Goal: Task Accomplishment & Management: Use online tool/utility

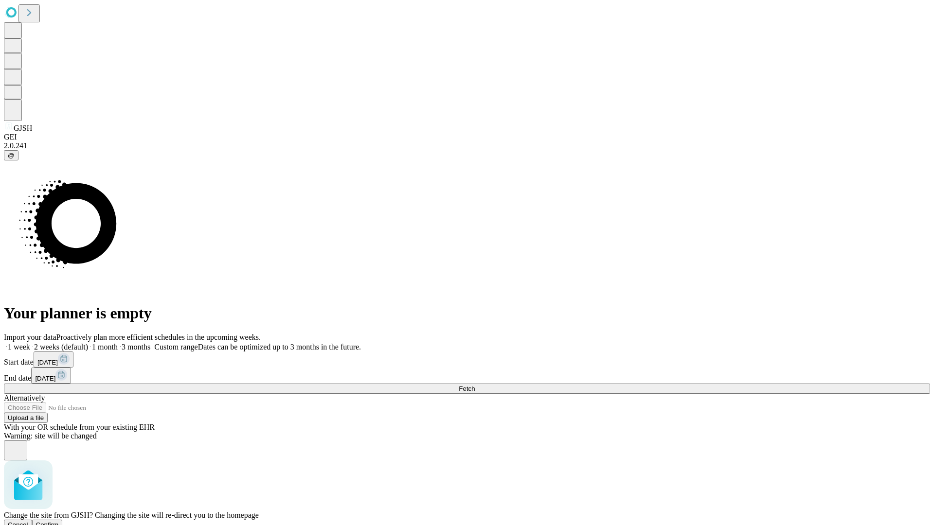
click at [59, 521] on span "Confirm" at bounding box center [47, 524] width 23 height 7
click at [30, 343] on label "1 week" at bounding box center [17, 347] width 26 height 8
click at [475, 385] on span "Fetch" at bounding box center [467, 388] width 16 height 7
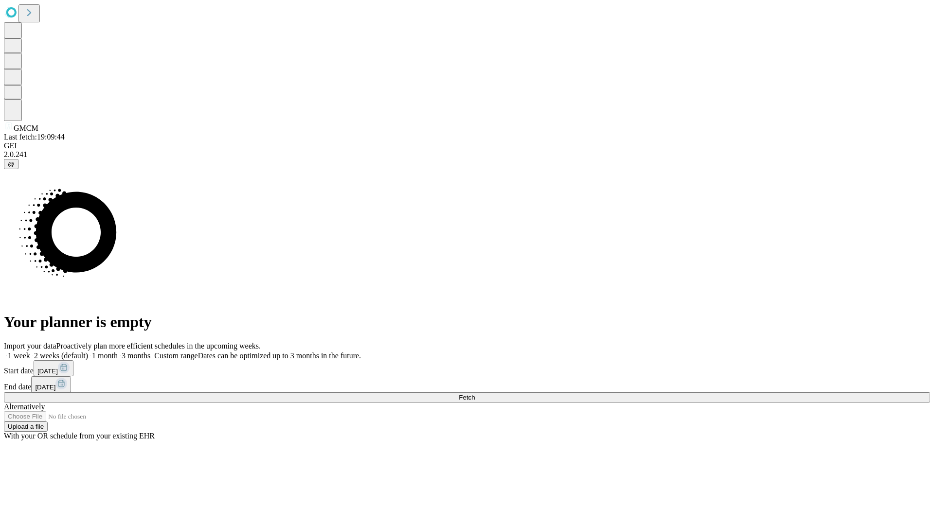
click at [30, 352] on label "1 week" at bounding box center [17, 356] width 26 height 8
click at [475, 394] on span "Fetch" at bounding box center [467, 397] width 16 height 7
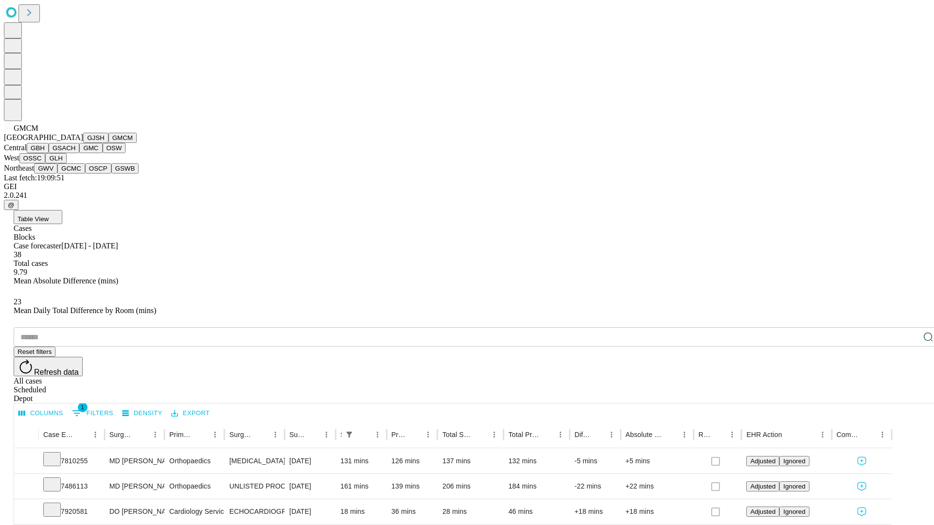
click at [49, 153] on button "GBH" at bounding box center [38, 148] width 22 height 10
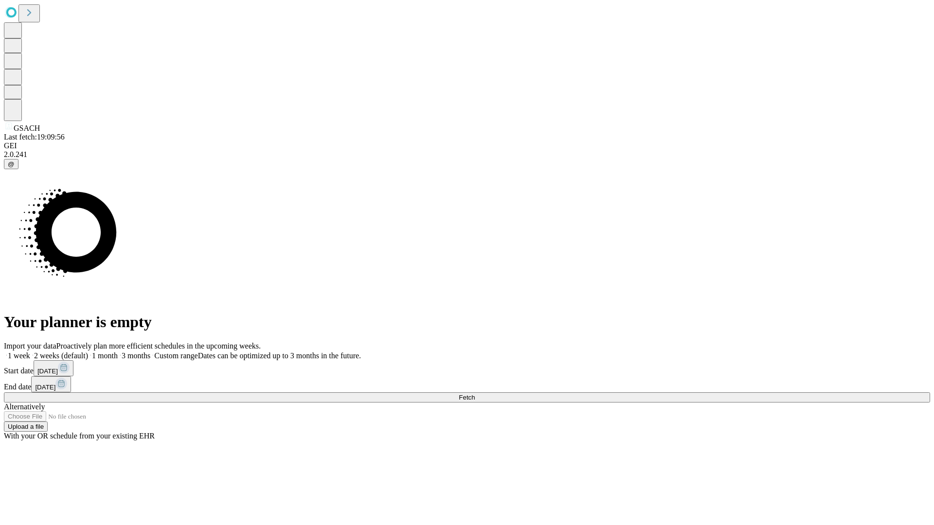
click at [30, 352] on label "1 week" at bounding box center [17, 356] width 26 height 8
click at [475, 394] on span "Fetch" at bounding box center [467, 397] width 16 height 7
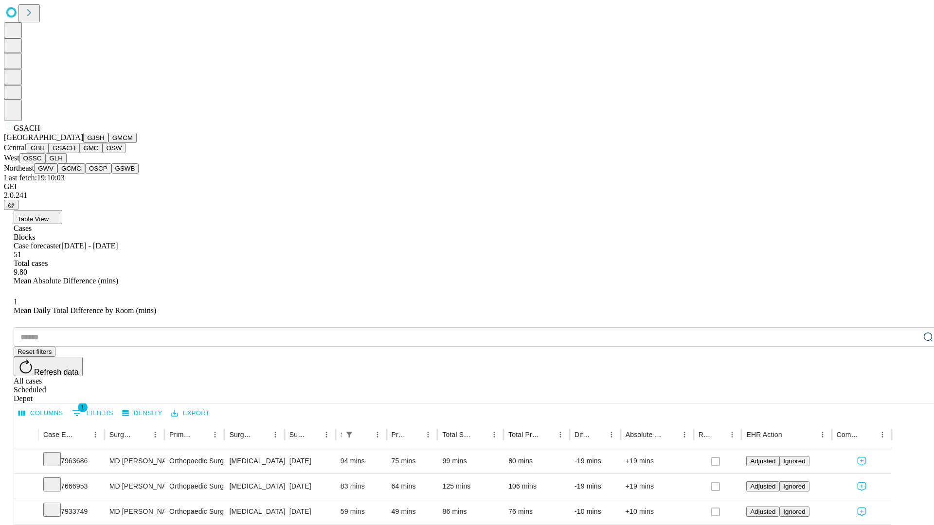
click at [79, 153] on button "GMC" at bounding box center [90, 148] width 23 height 10
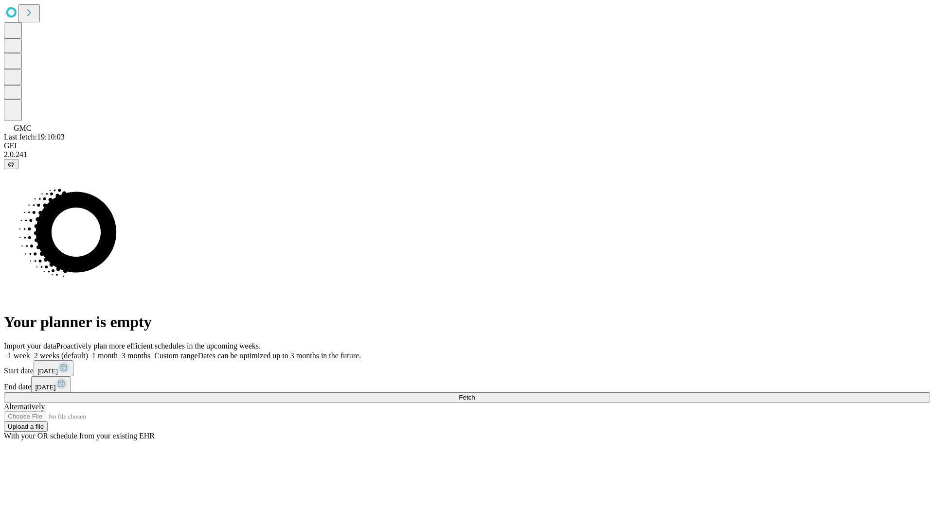
click at [30, 352] on label "1 week" at bounding box center [17, 356] width 26 height 8
click at [475, 394] on span "Fetch" at bounding box center [467, 397] width 16 height 7
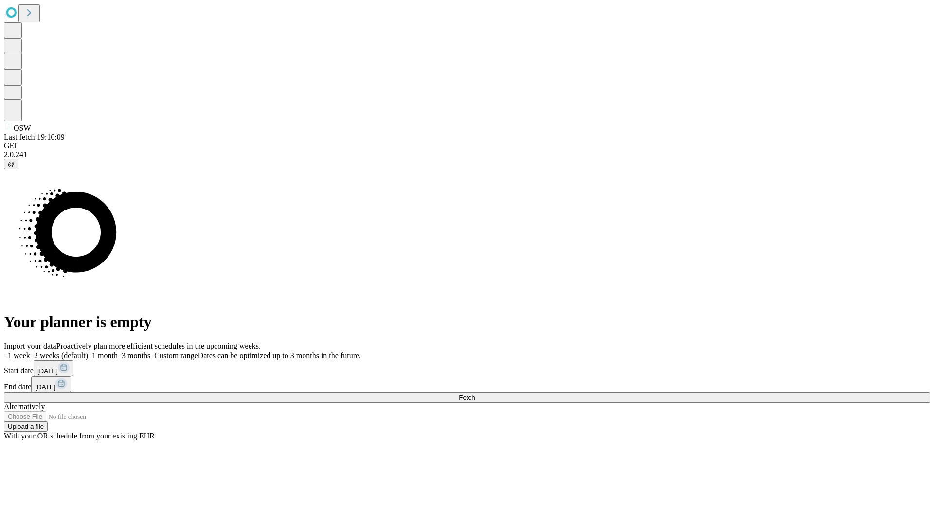
click at [30, 352] on label "1 week" at bounding box center [17, 356] width 26 height 8
click at [475, 394] on span "Fetch" at bounding box center [467, 397] width 16 height 7
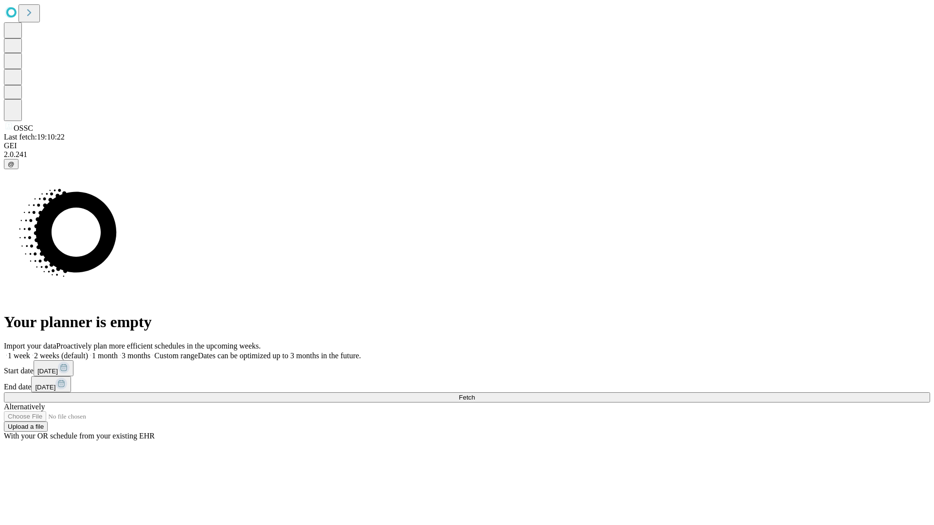
click at [30, 352] on label "1 week" at bounding box center [17, 356] width 26 height 8
click at [475, 394] on span "Fetch" at bounding box center [467, 397] width 16 height 7
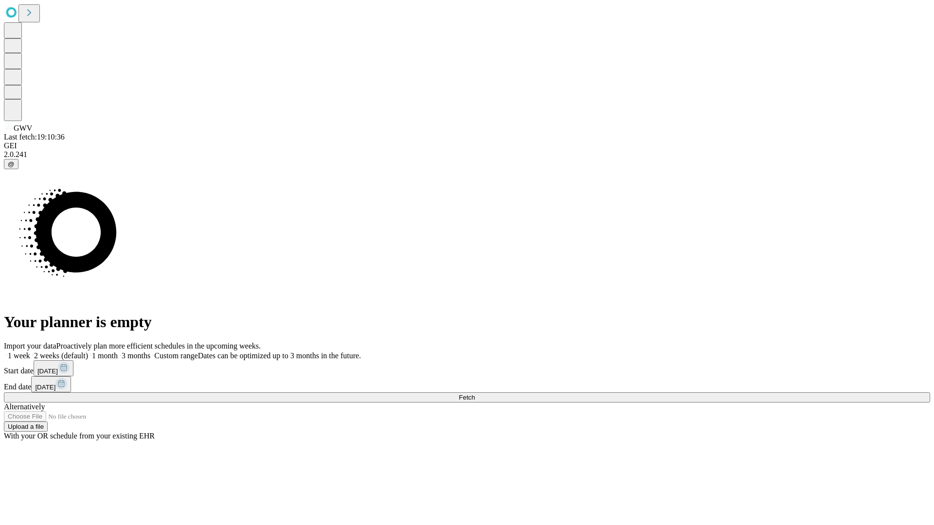
click at [30, 352] on label "1 week" at bounding box center [17, 356] width 26 height 8
click at [475, 394] on span "Fetch" at bounding box center [467, 397] width 16 height 7
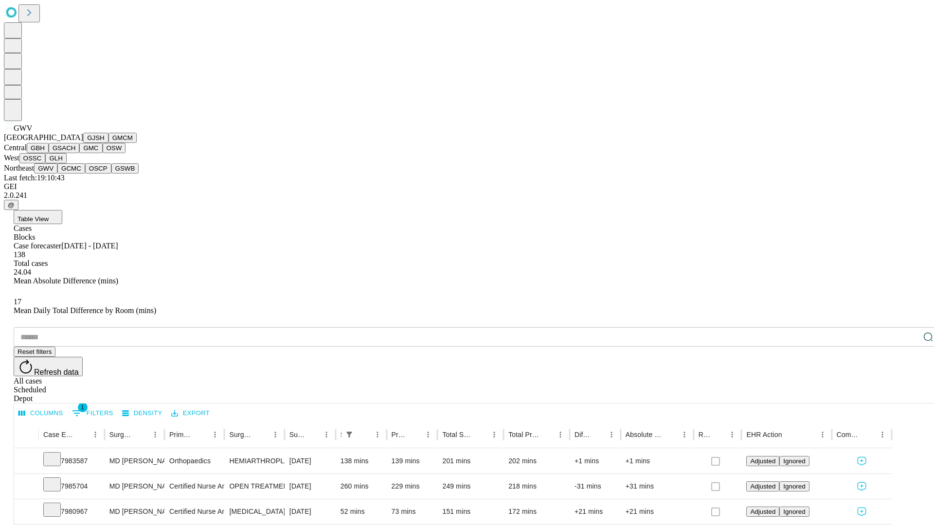
click at [75, 174] on button "GCMC" at bounding box center [71, 168] width 28 height 10
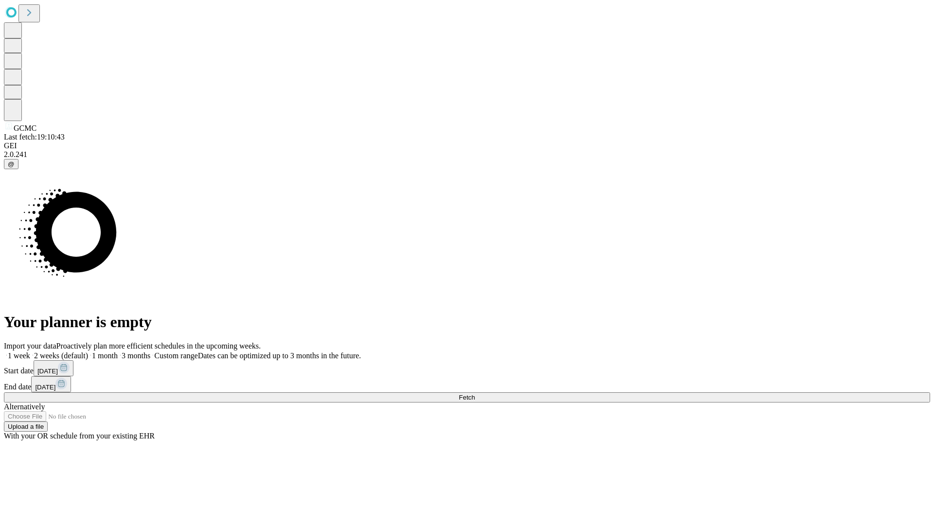
click at [30, 352] on label "1 week" at bounding box center [17, 356] width 26 height 8
click at [475, 394] on span "Fetch" at bounding box center [467, 397] width 16 height 7
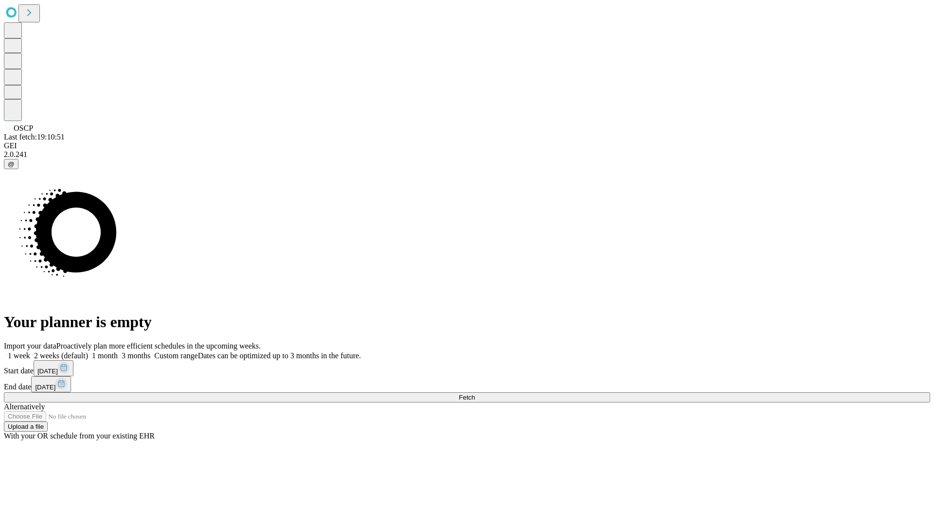
click at [30, 352] on label "1 week" at bounding box center [17, 356] width 26 height 8
click at [475, 394] on span "Fetch" at bounding box center [467, 397] width 16 height 7
